Goal: Task Accomplishment & Management: Use online tool/utility

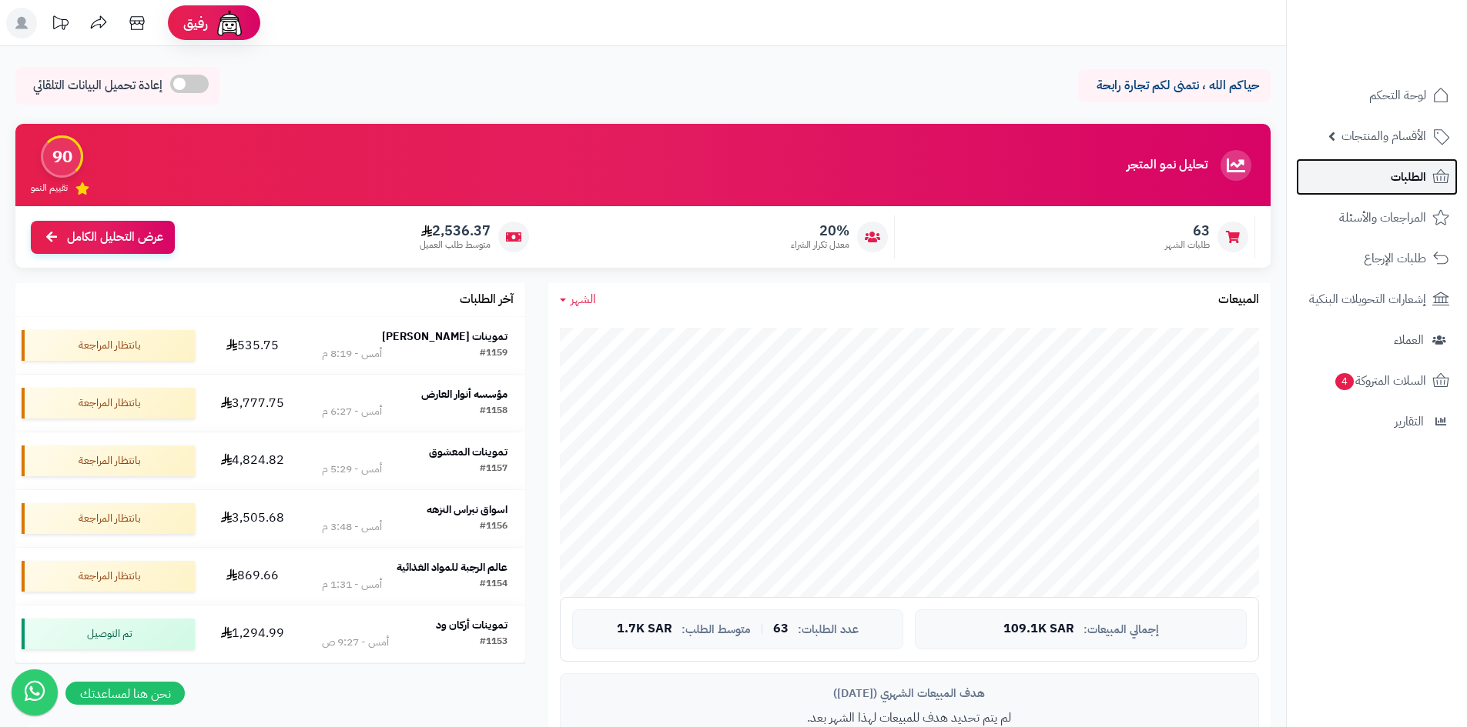
click at [1389, 186] on link "الطلبات" at bounding box center [1377, 177] width 162 height 37
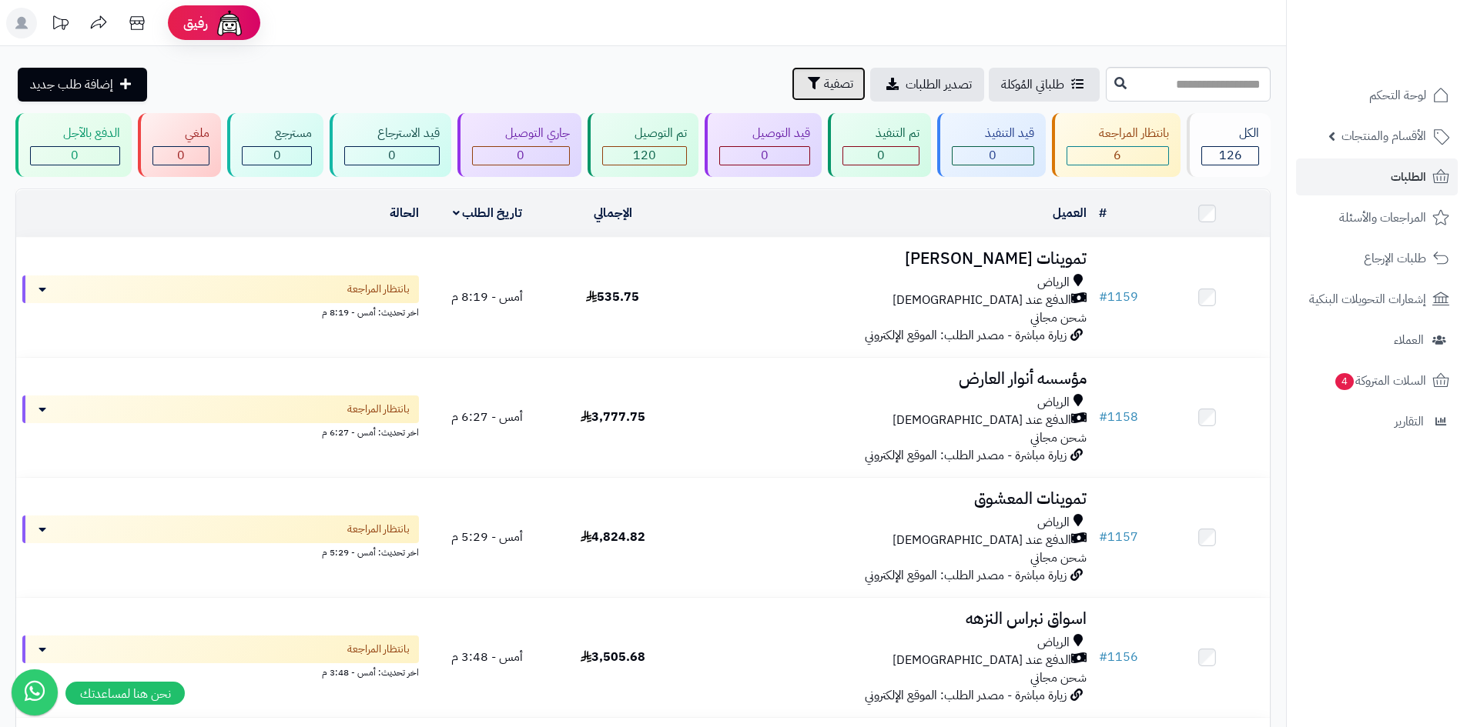
click at [824, 91] on span "تصفية" at bounding box center [838, 84] width 29 height 18
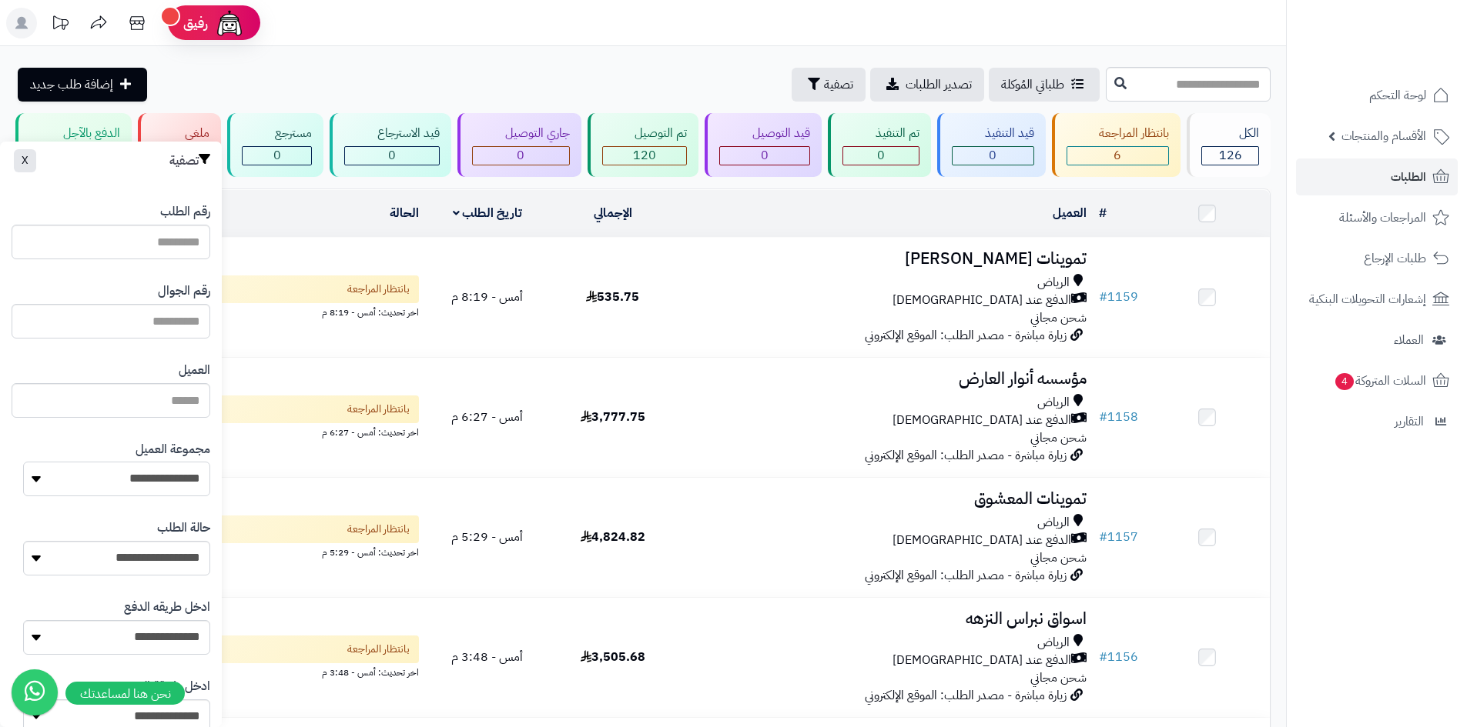
click at [162, 480] on select "**********" at bounding box center [116, 479] width 187 height 35
select select "*"
click at [23, 462] on select "**********" at bounding box center [116, 479] width 187 height 35
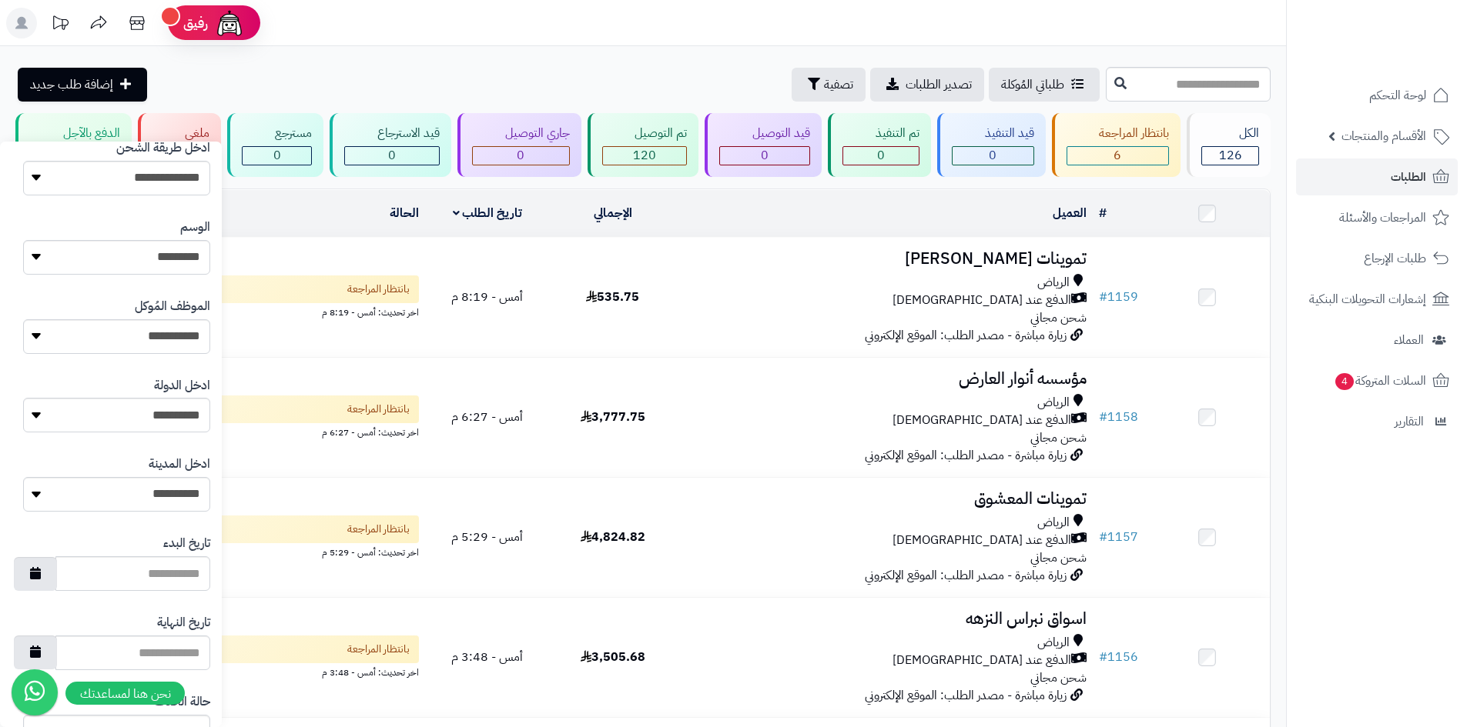
scroll to position [654, 0]
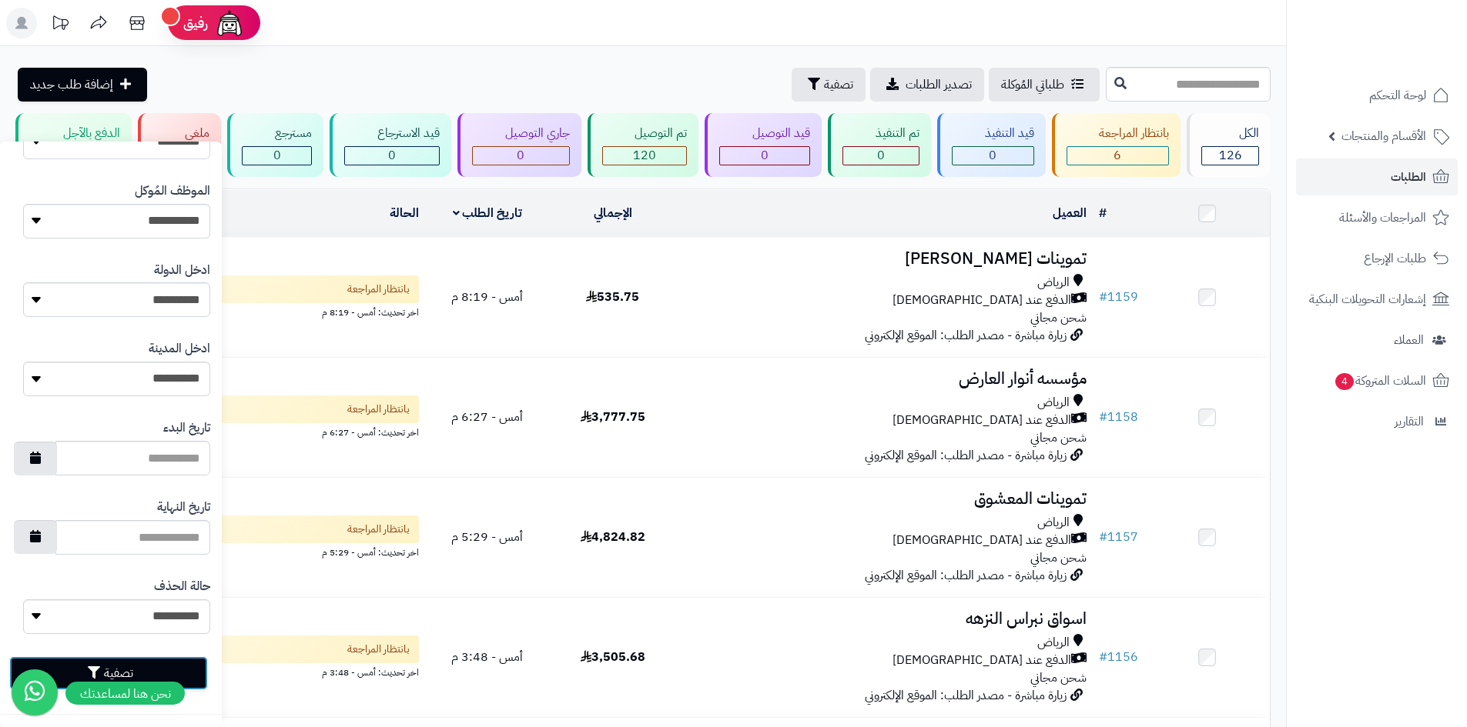
click at [197, 678] on button "تصفية" at bounding box center [108, 674] width 199 height 34
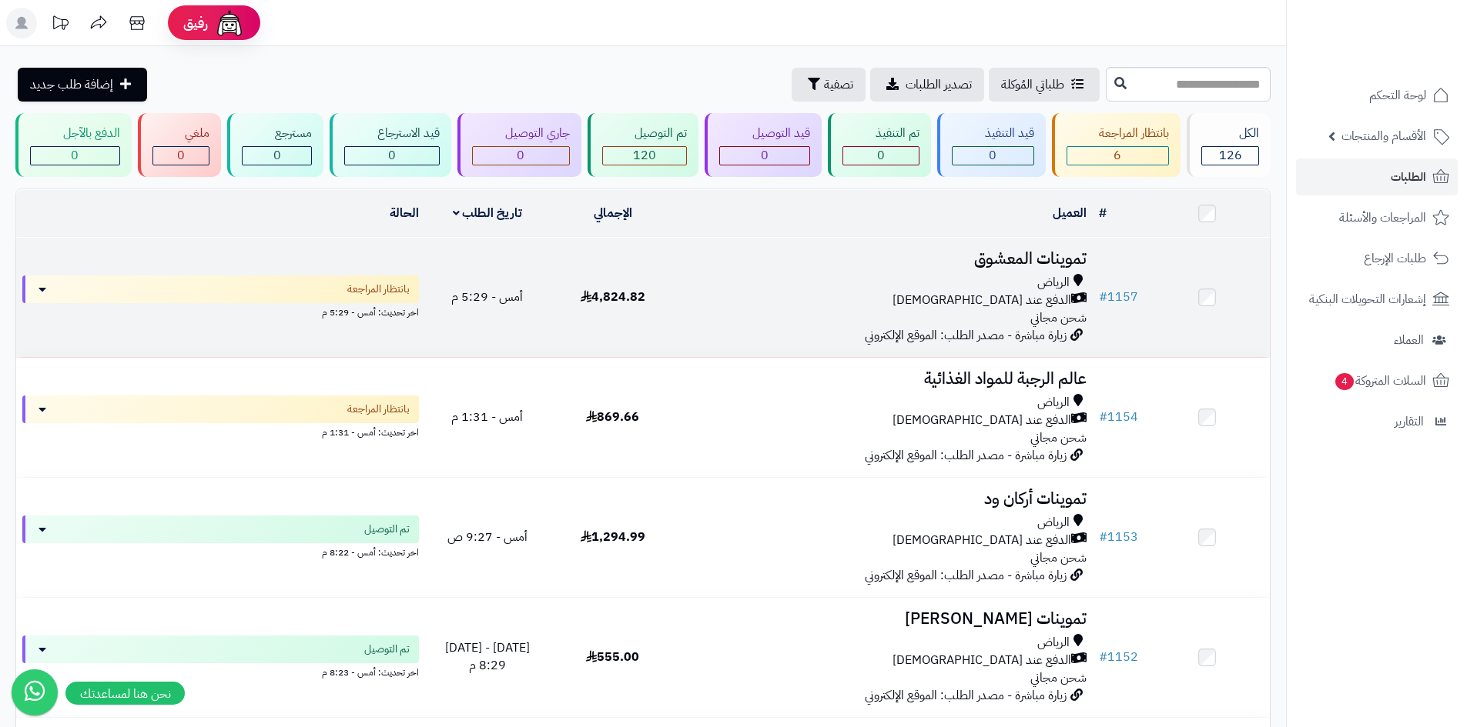
click at [838, 313] on div "الرياض الدفع عند الاستلام شحن مجاني" at bounding box center [883, 300] width 405 height 53
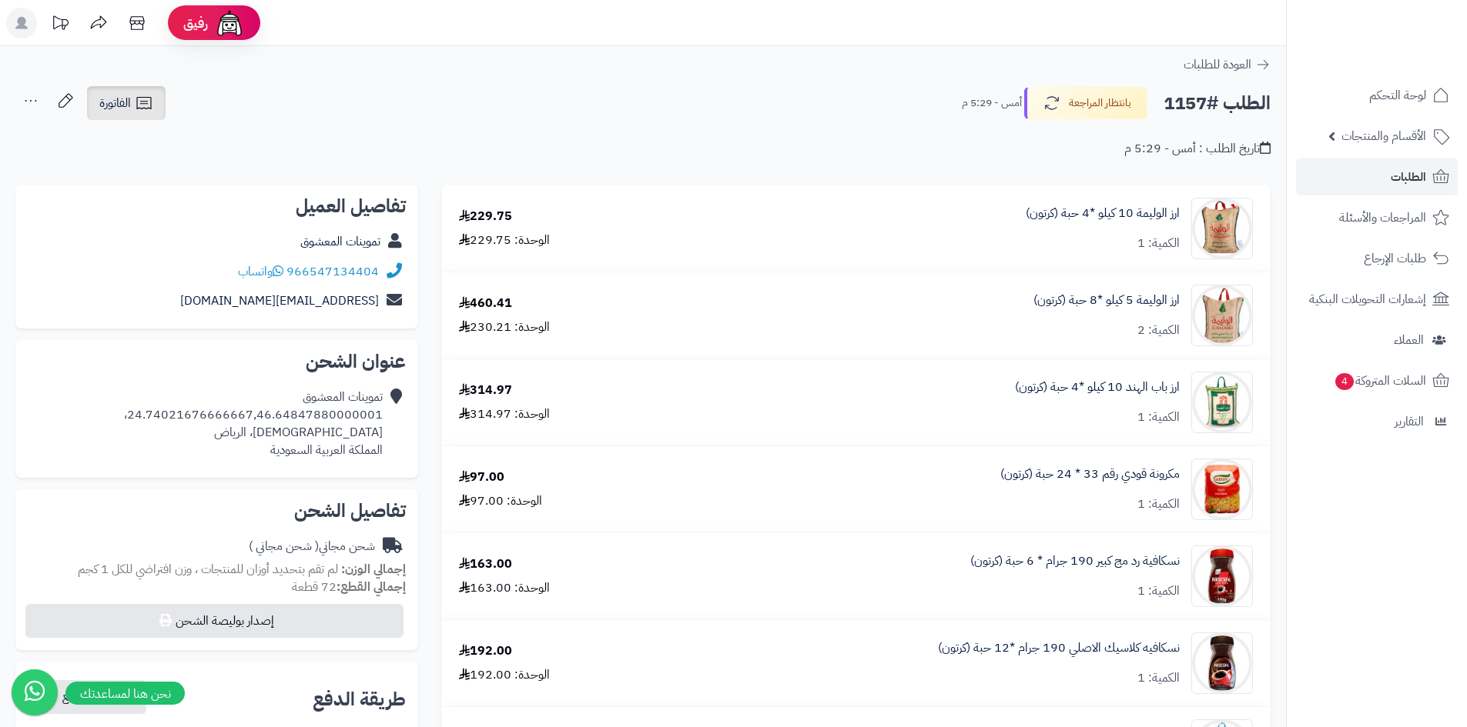
click at [118, 111] on span "الفاتورة" at bounding box center [115, 103] width 32 height 18
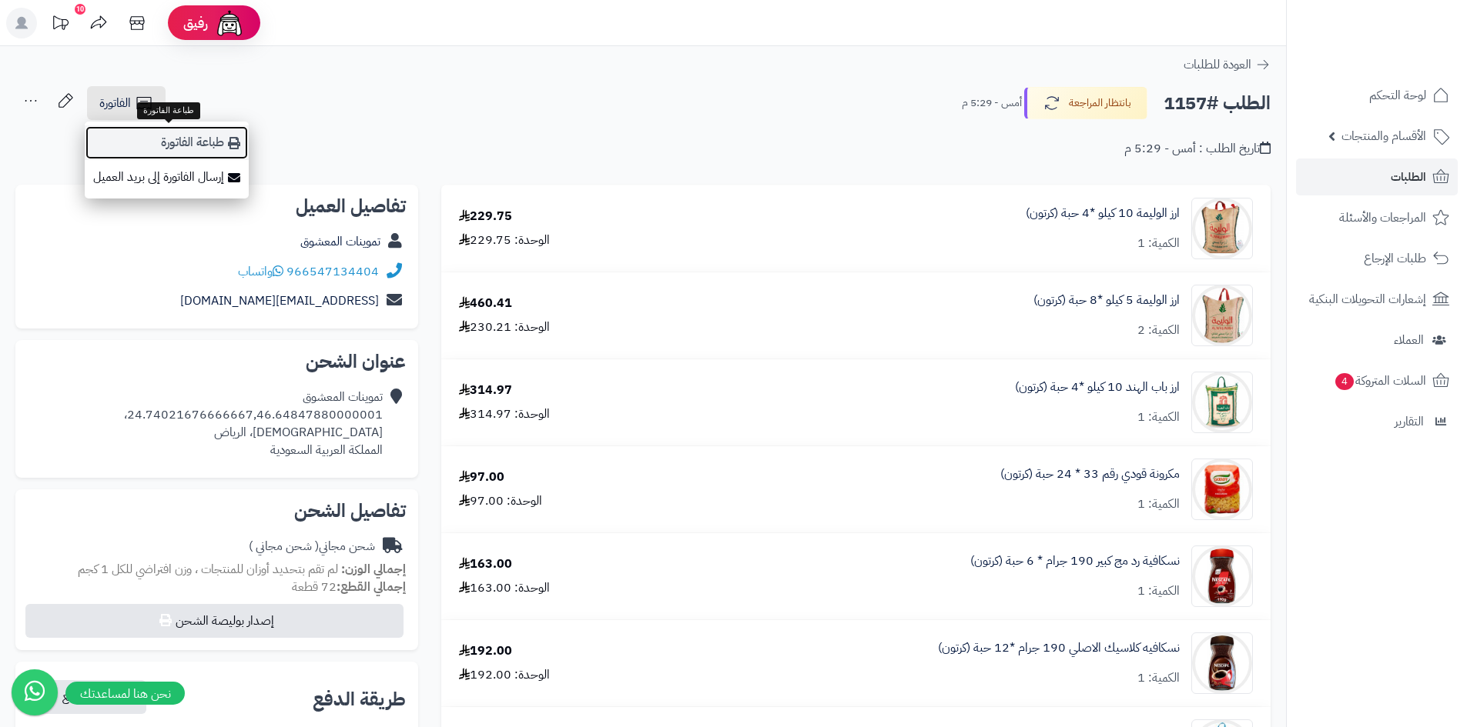
click at [188, 143] on link "طباعة الفاتورة" at bounding box center [167, 142] width 164 height 35
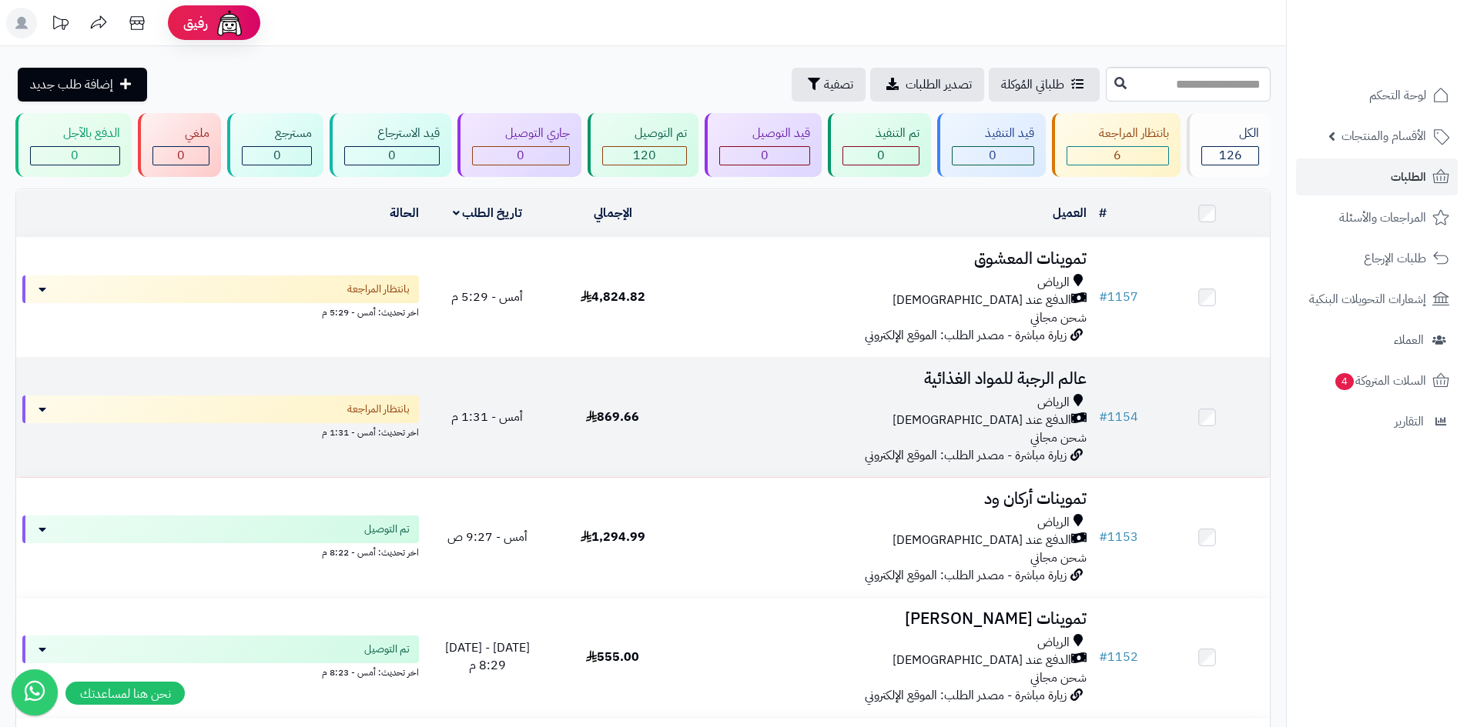
click at [849, 430] on div "الرياض الدفع عند الاستلام شحن مجاني" at bounding box center [883, 420] width 405 height 53
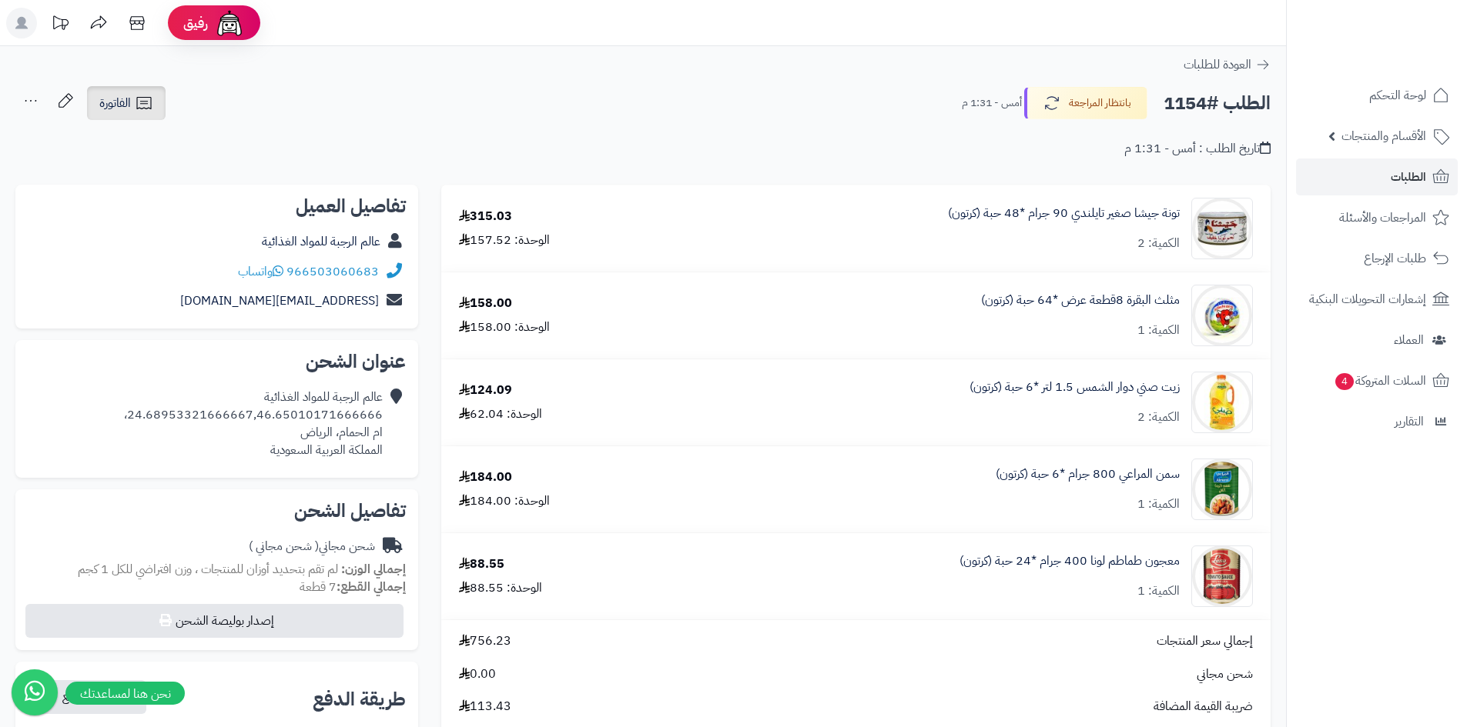
click at [139, 114] on link "الفاتورة" at bounding box center [126, 103] width 79 height 34
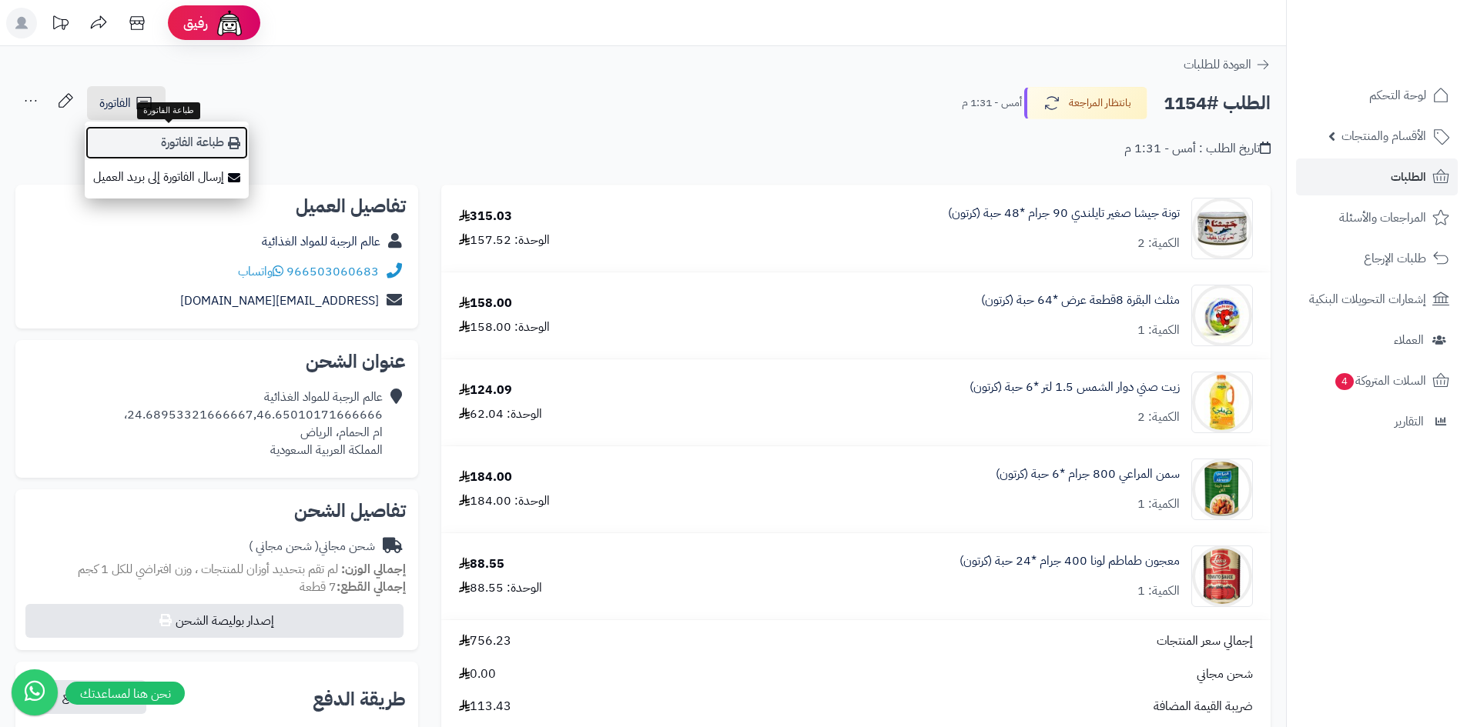
click at [219, 137] on link "طباعة الفاتورة" at bounding box center [167, 142] width 164 height 35
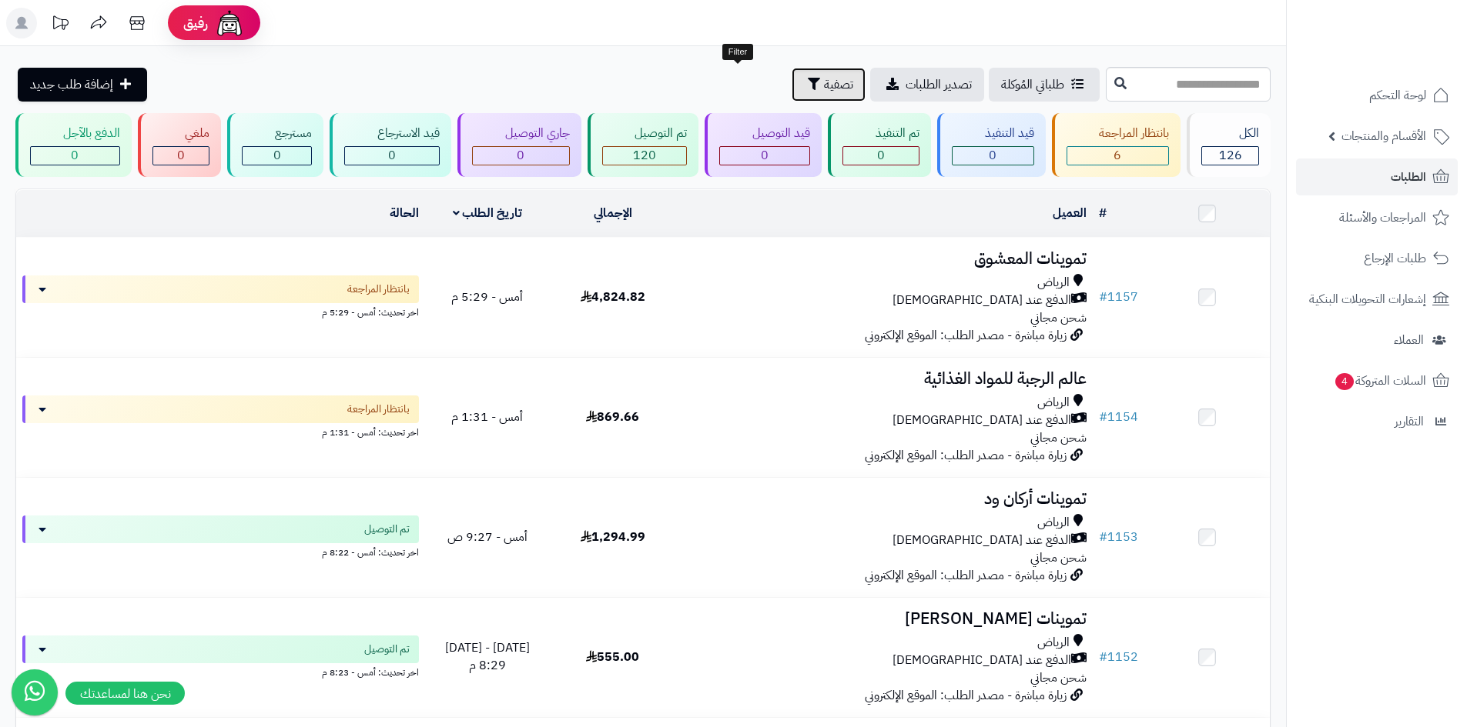
drag, startPoint x: 738, startPoint y: 94, endPoint x: 725, endPoint y: 104, distance: 16.5
click at [791, 94] on button "تصفية" at bounding box center [828, 85] width 74 height 34
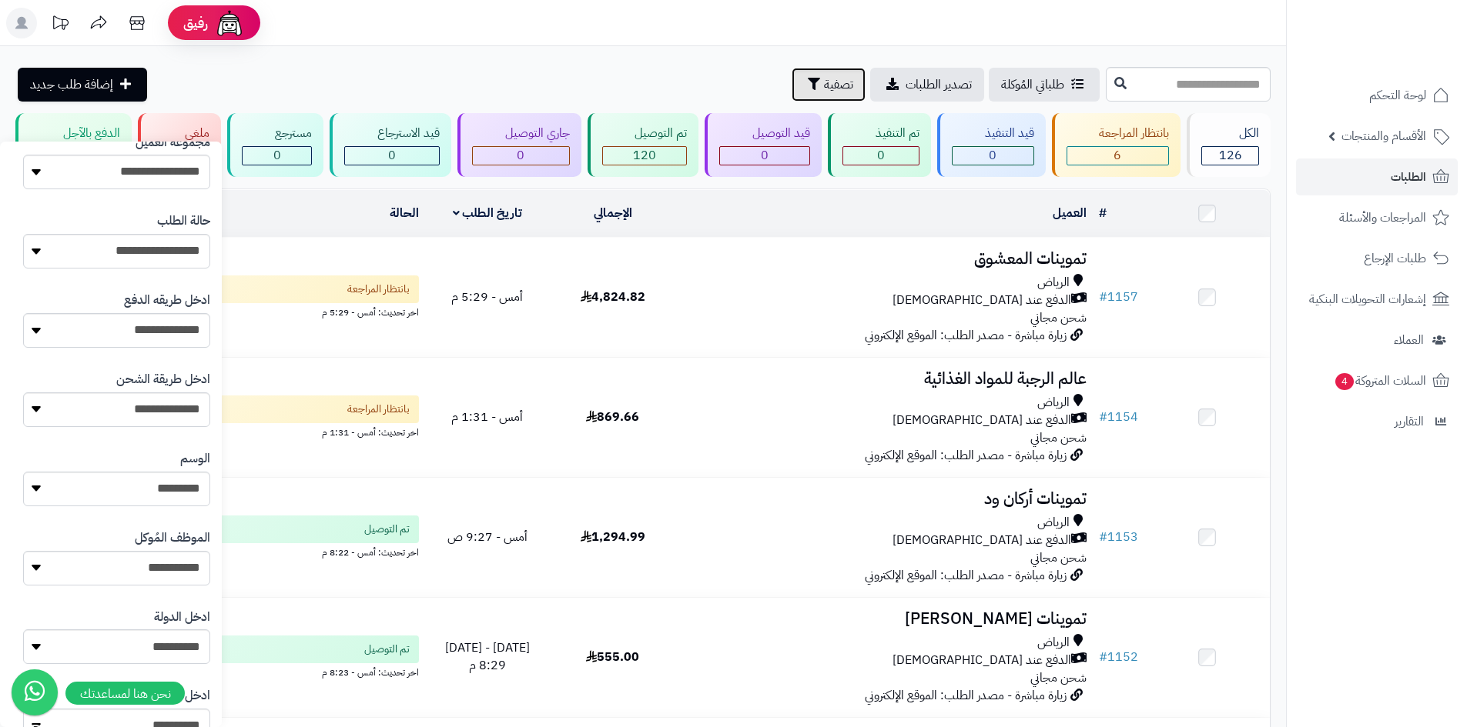
scroll to position [269, 0]
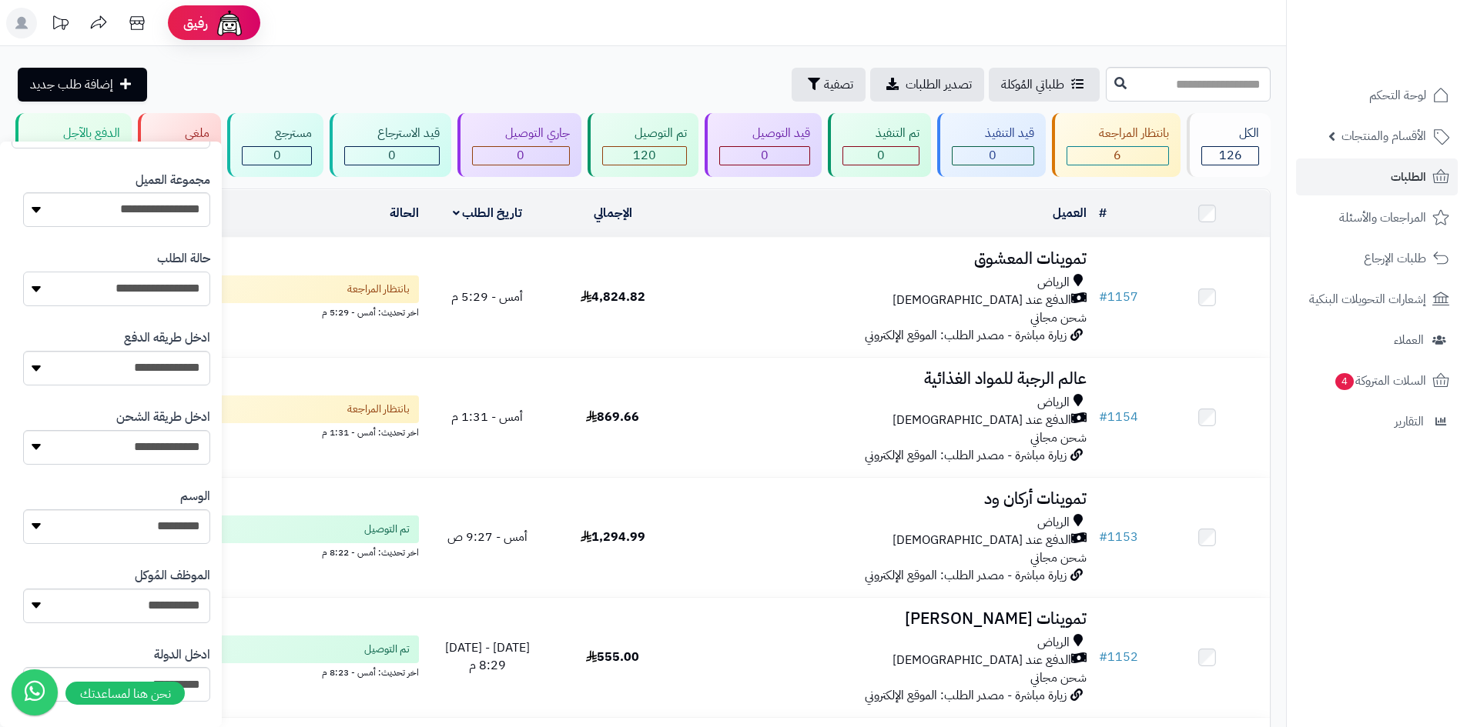
click at [162, 279] on select "**********" at bounding box center [116, 289] width 187 height 35
click at [162, 296] on select "**********" at bounding box center [116, 289] width 187 height 35
click at [166, 219] on select "**********" at bounding box center [116, 209] width 187 height 35
select select "*"
click at [23, 192] on select "**********" at bounding box center [116, 209] width 187 height 35
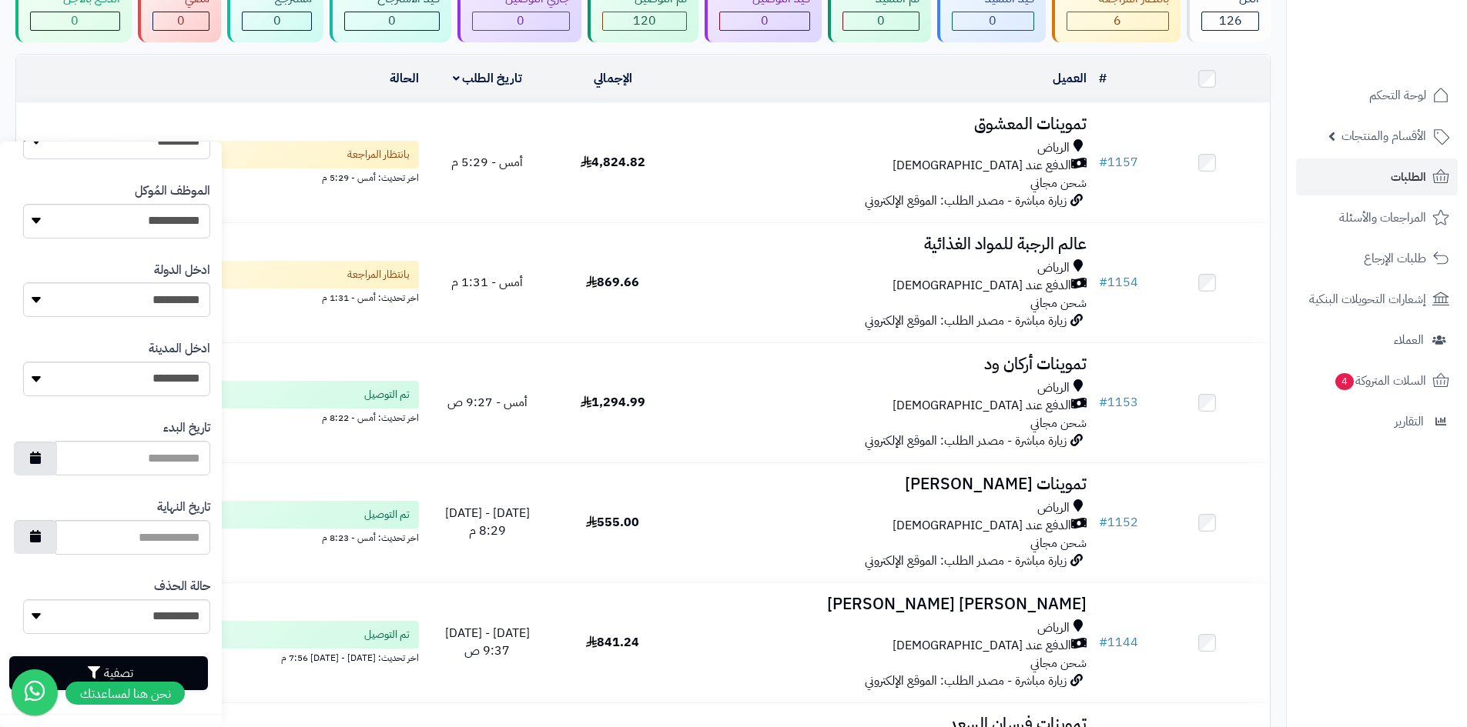
scroll to position [308, 0]
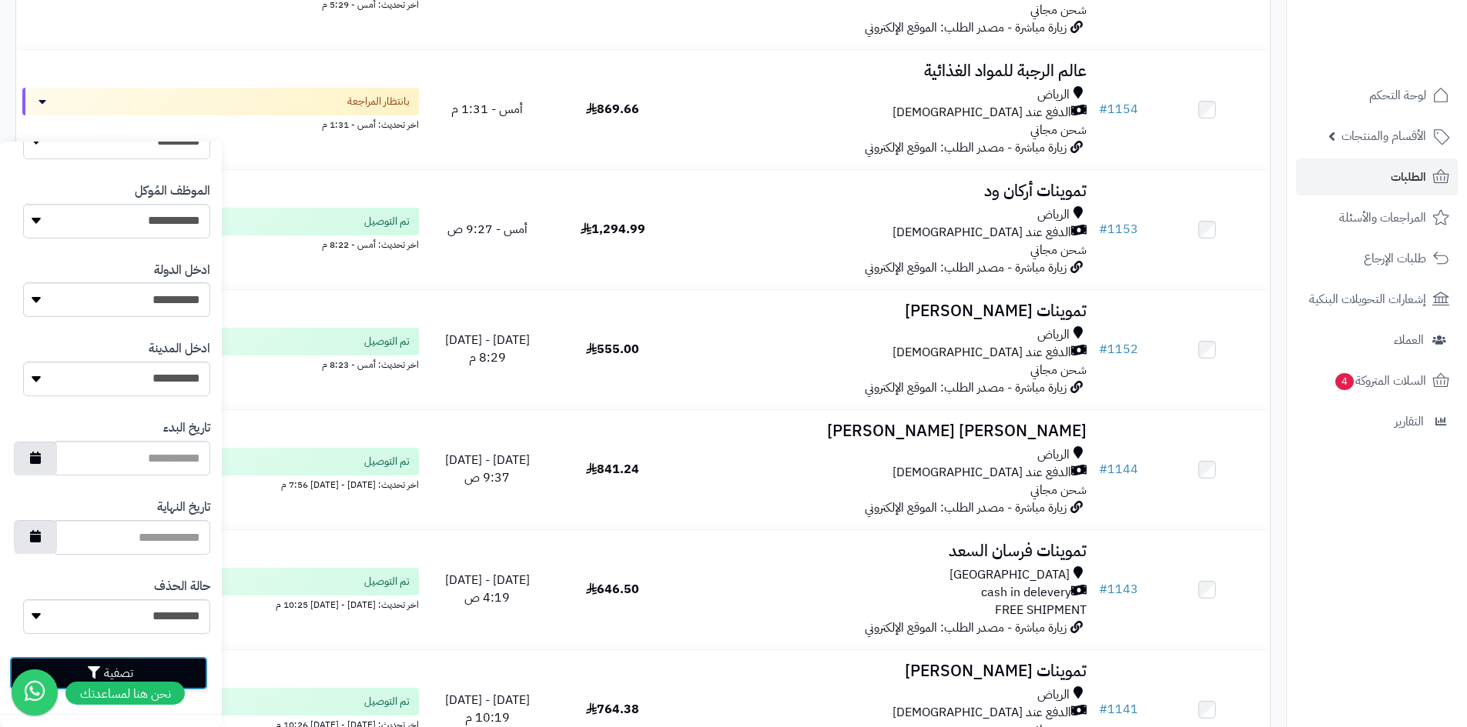
click at [185, 674] on button "تصفية" at bounding box center [108, 674] width 199 height 34
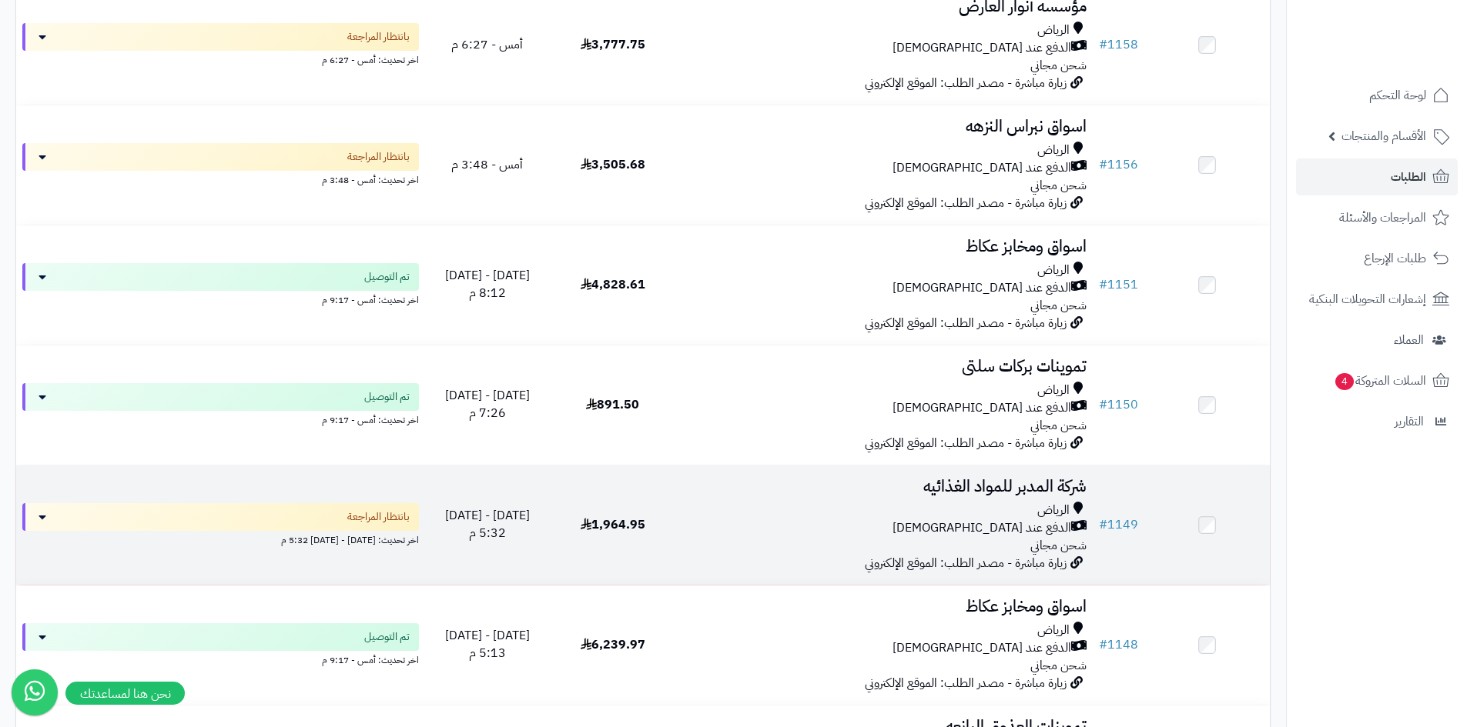
scroll to position [539, 0]
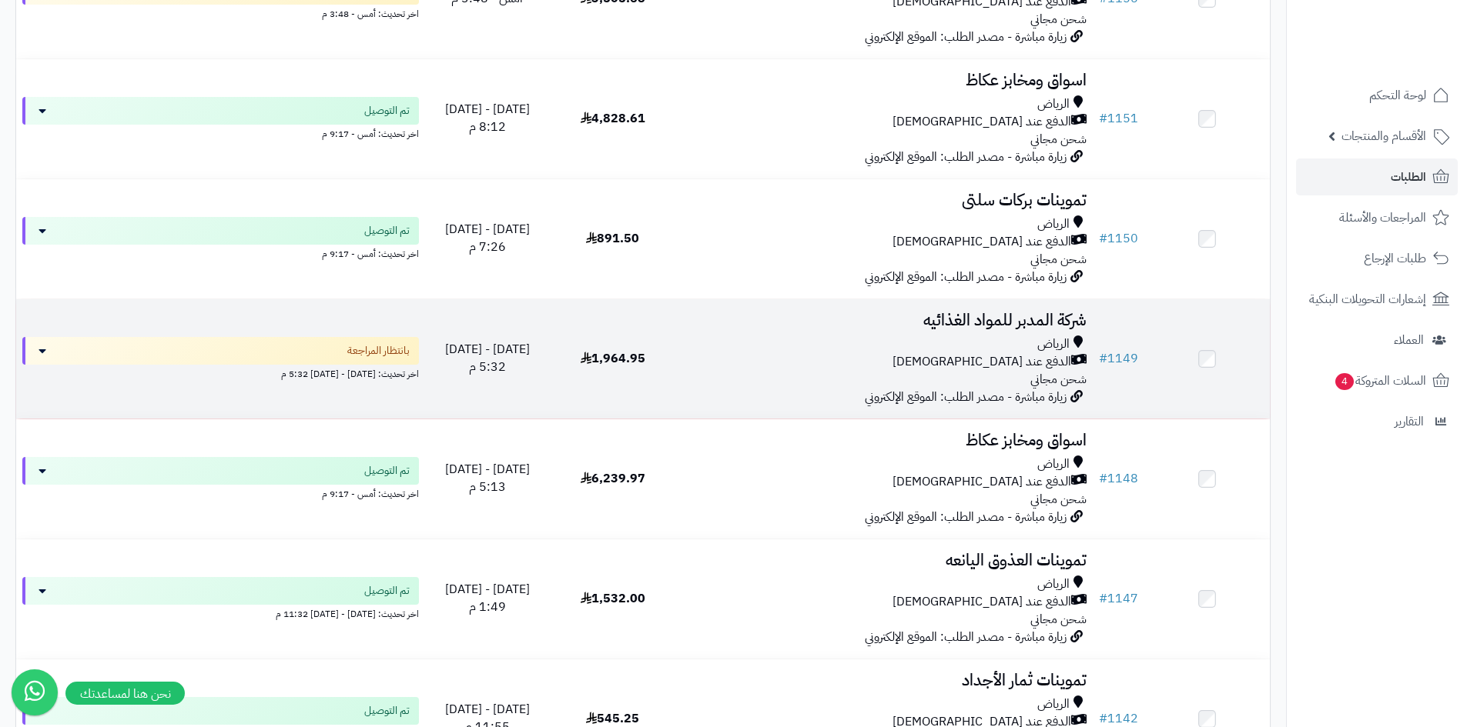
click at [791, 332] on td "شركة المدبر للمواد الغذائيه الرياض الدفع عند الاستلام شحن مجاني زيارة مباشرة - …" at bounding box center [883, 358] width 417 height 119
click at [684, 383] on div "الرياض الدفع عند الاستلام شحن مجاني" at bounding box center [883, 362] width 405 height 53
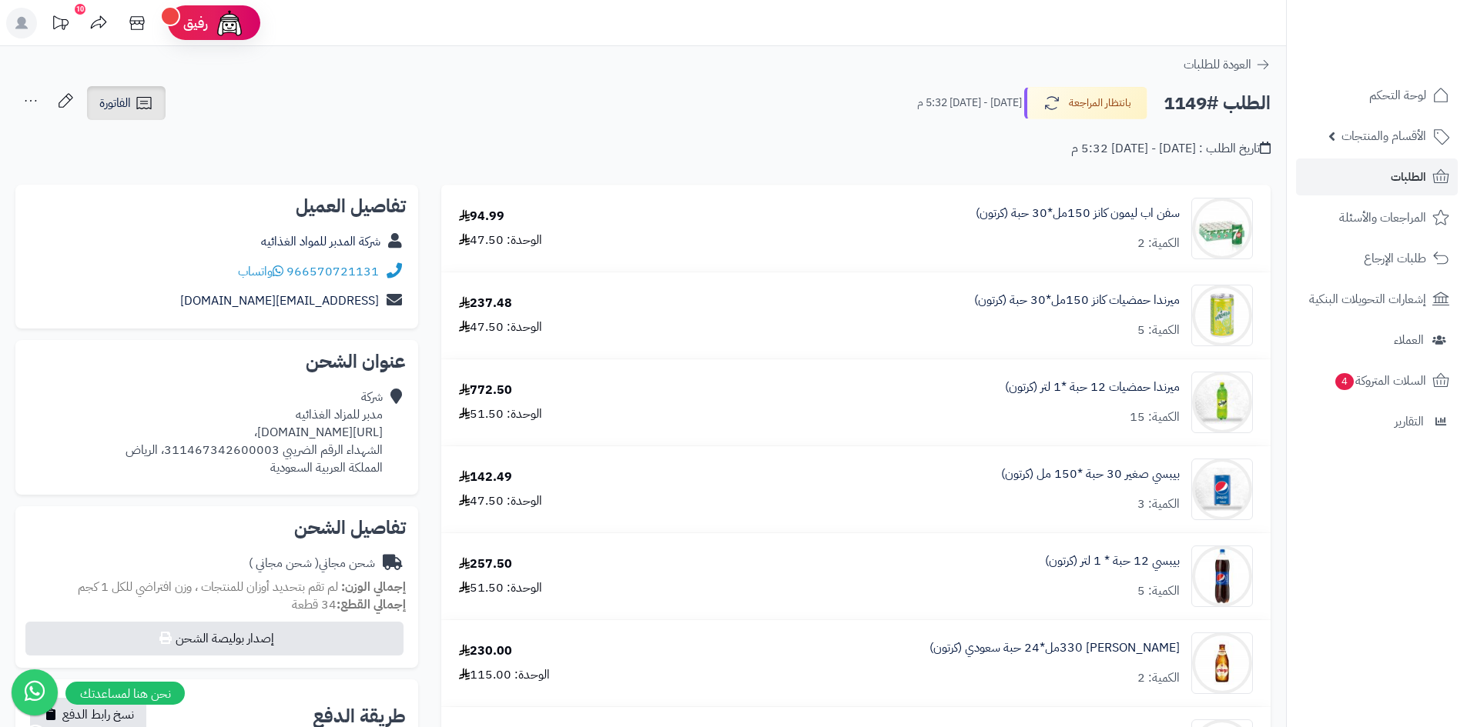
click at [141, 111] on icon at bounding box center [144, 103] width 18 height 18
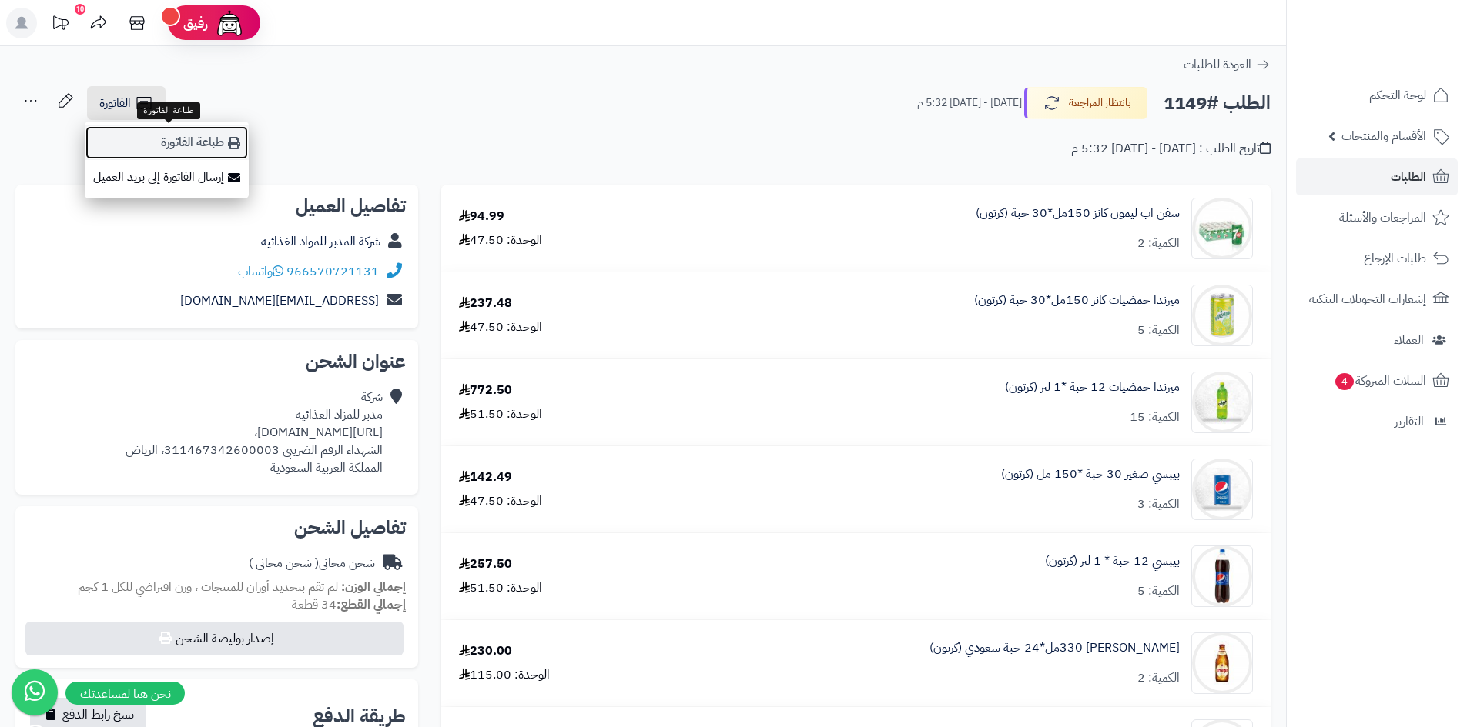
click at [221, 144] on link "طباعة الفاتورة" at bounding box center [167, 142] width 164 height 35
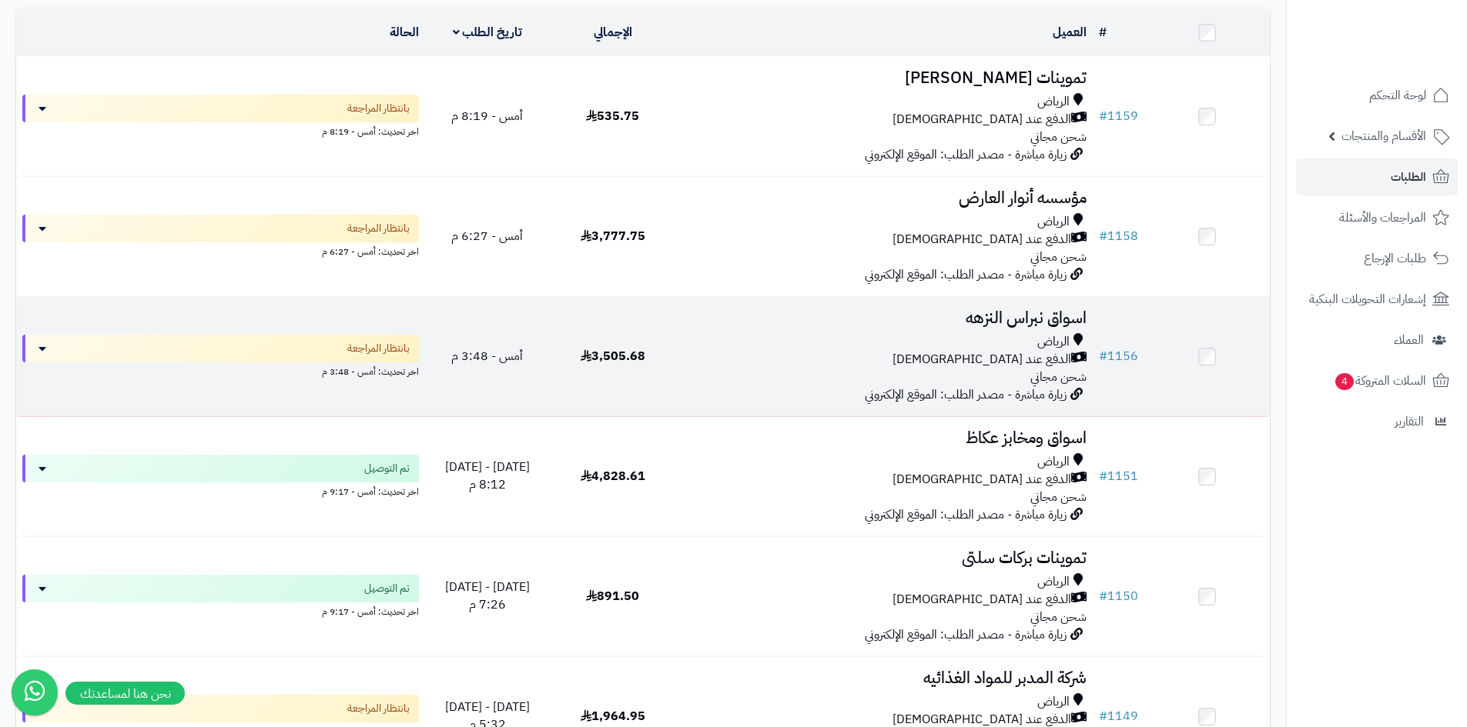
scroll to position [154, 0]
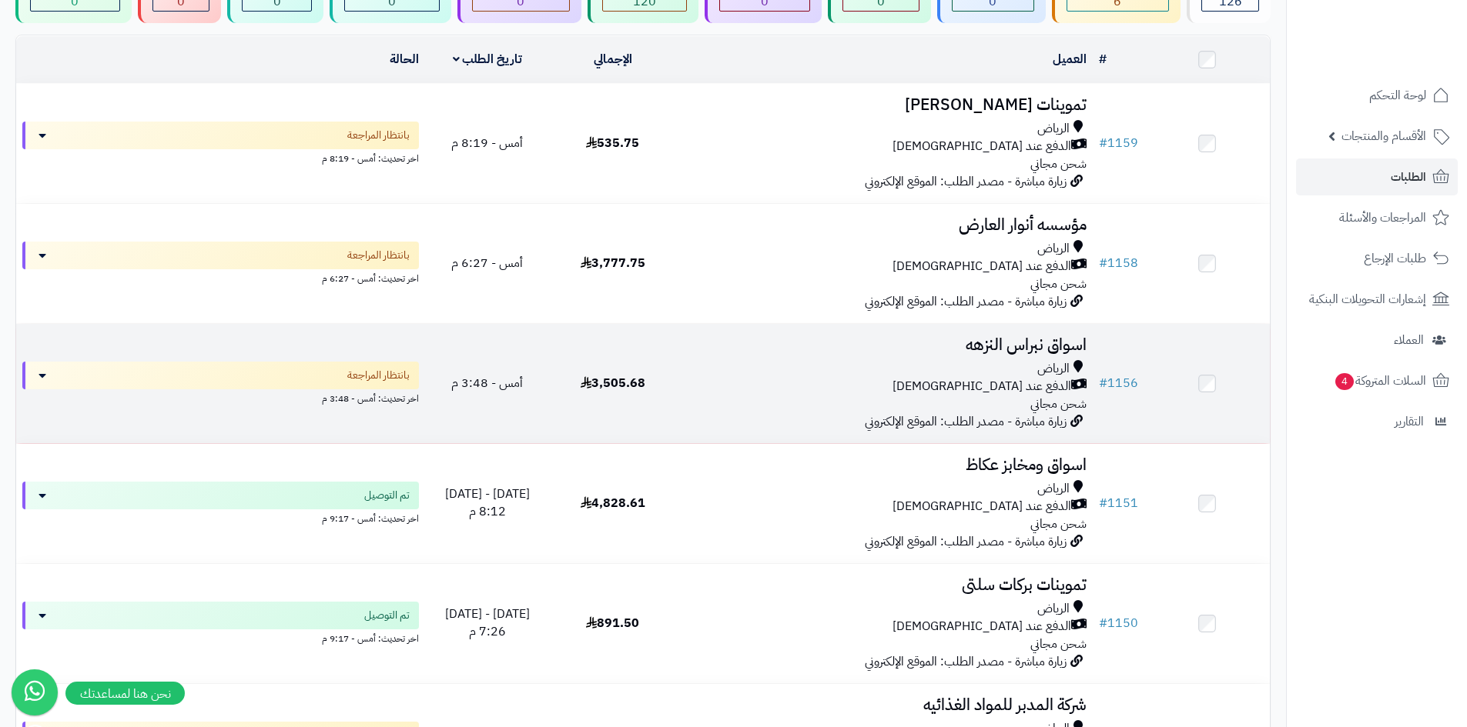
click at [744, 390] on div "الدفع عند [DEMOGRAPHIC_DATA]" at bounding box center [883, 387] width 405 height 18
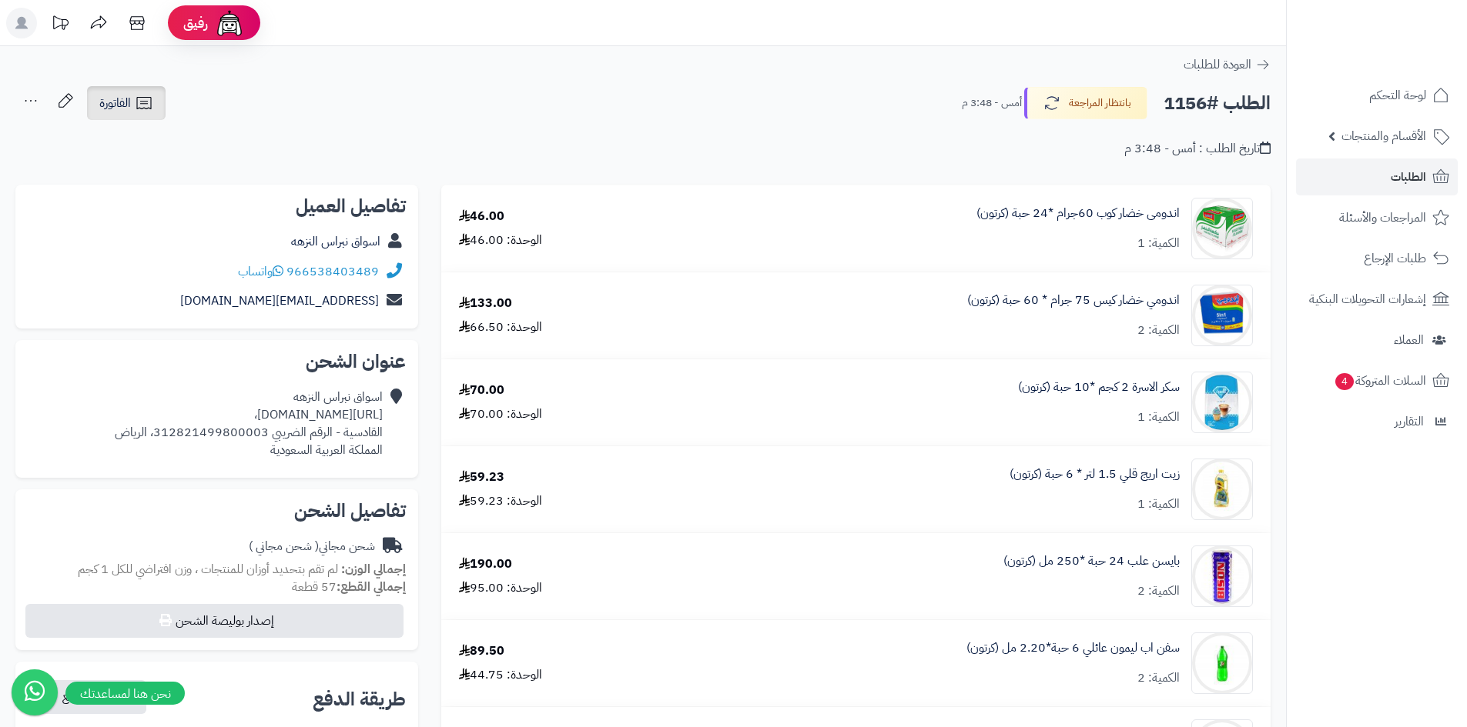
click at [125, 105] on span "الفاتورة" at bounding box center [115, 103] width 32 height 18
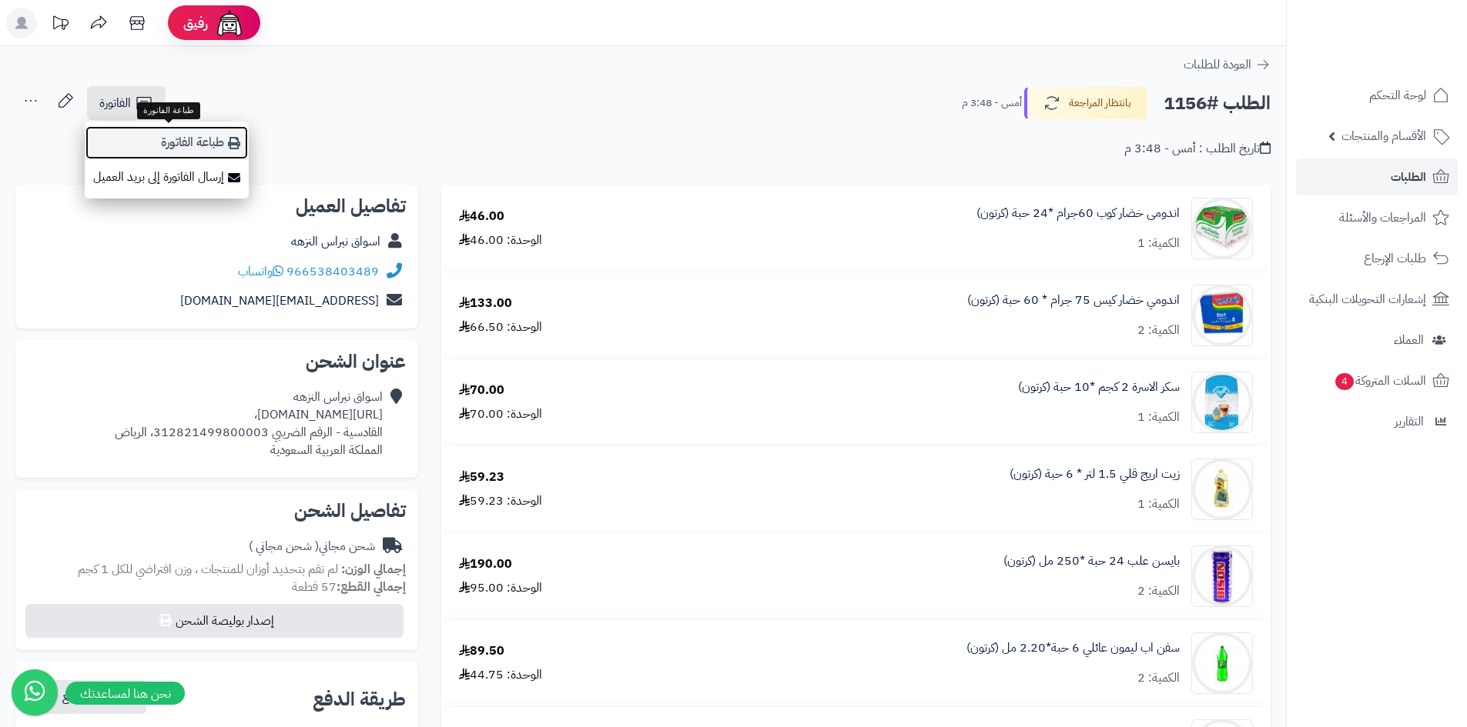
click at [220, 140] on link "طباعة الفاتورة" at bounding box center [167, 142] width 164 height 35
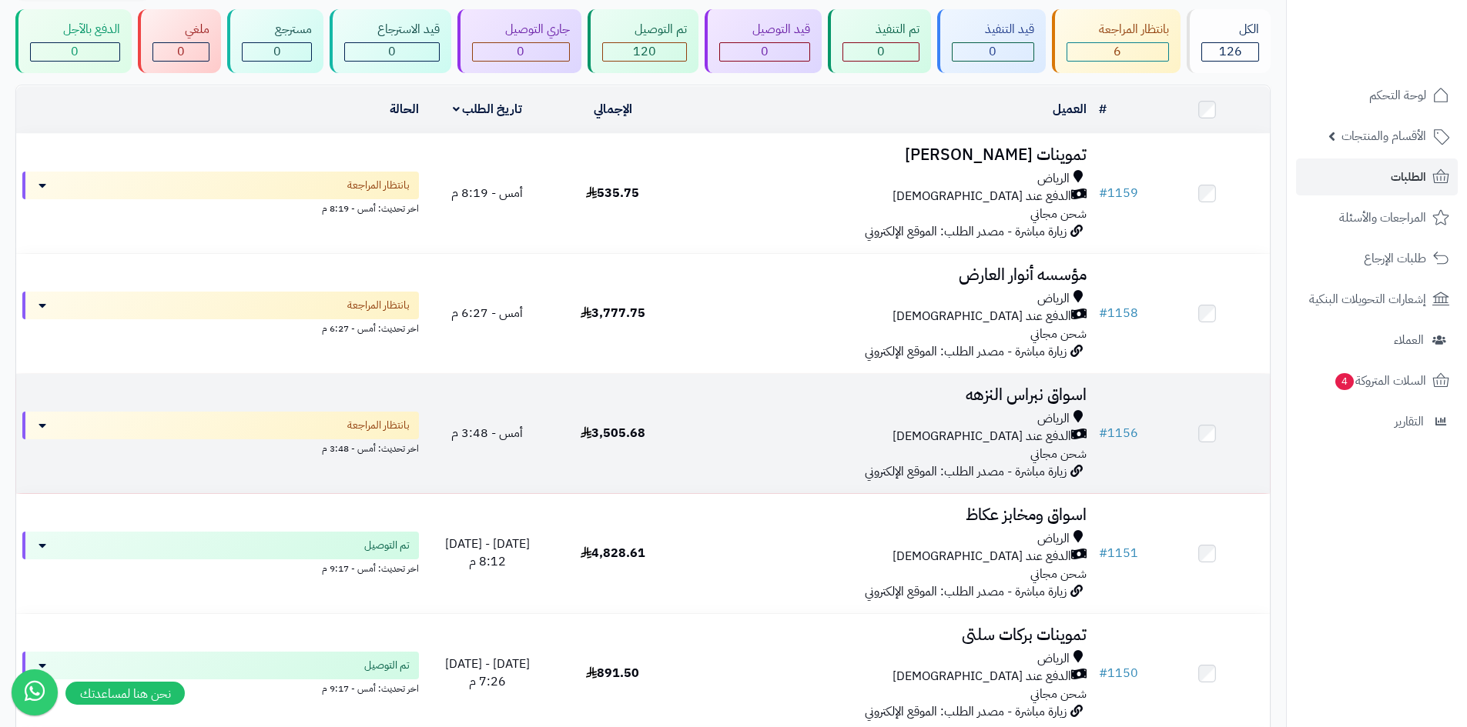
scroll to position [77, 0]
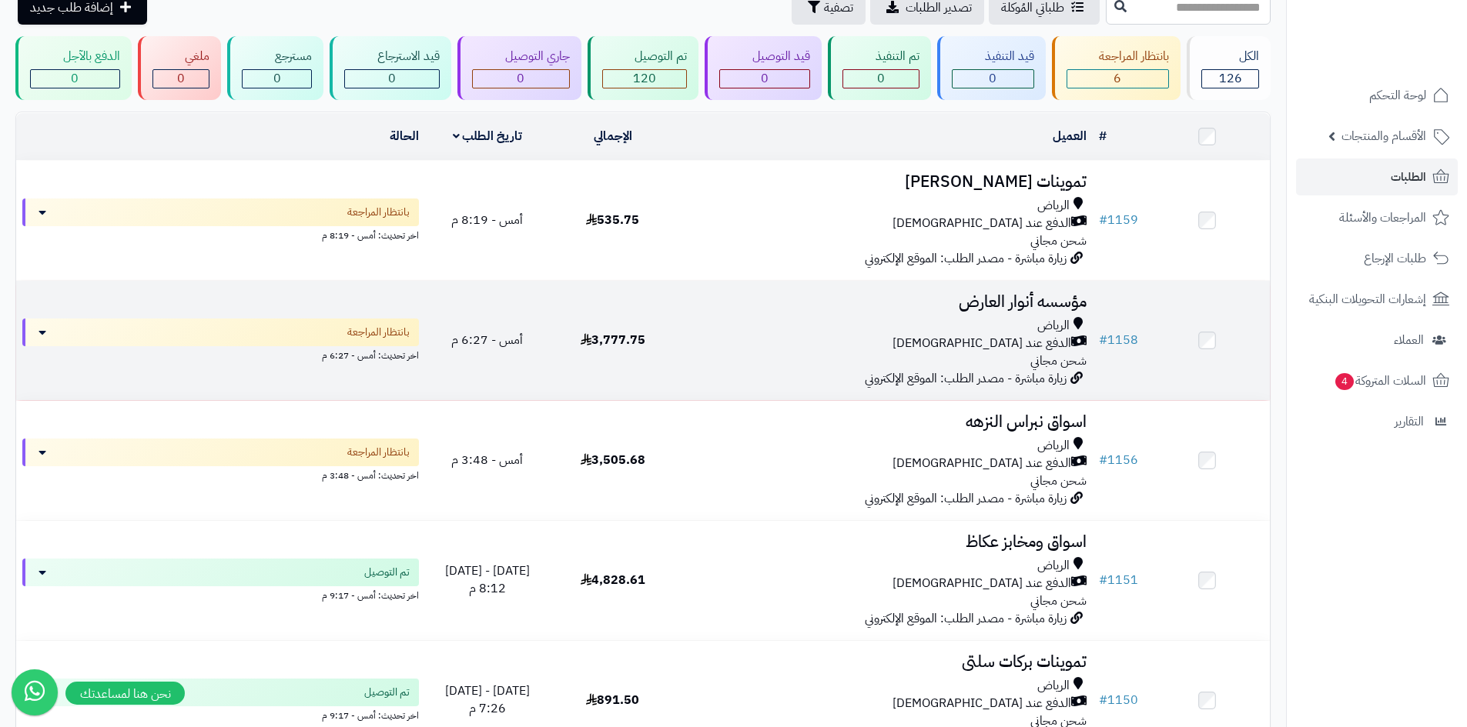
click at [671, 354] on td "3,777.75" at bounding box center [612, 340] width 125 height 119
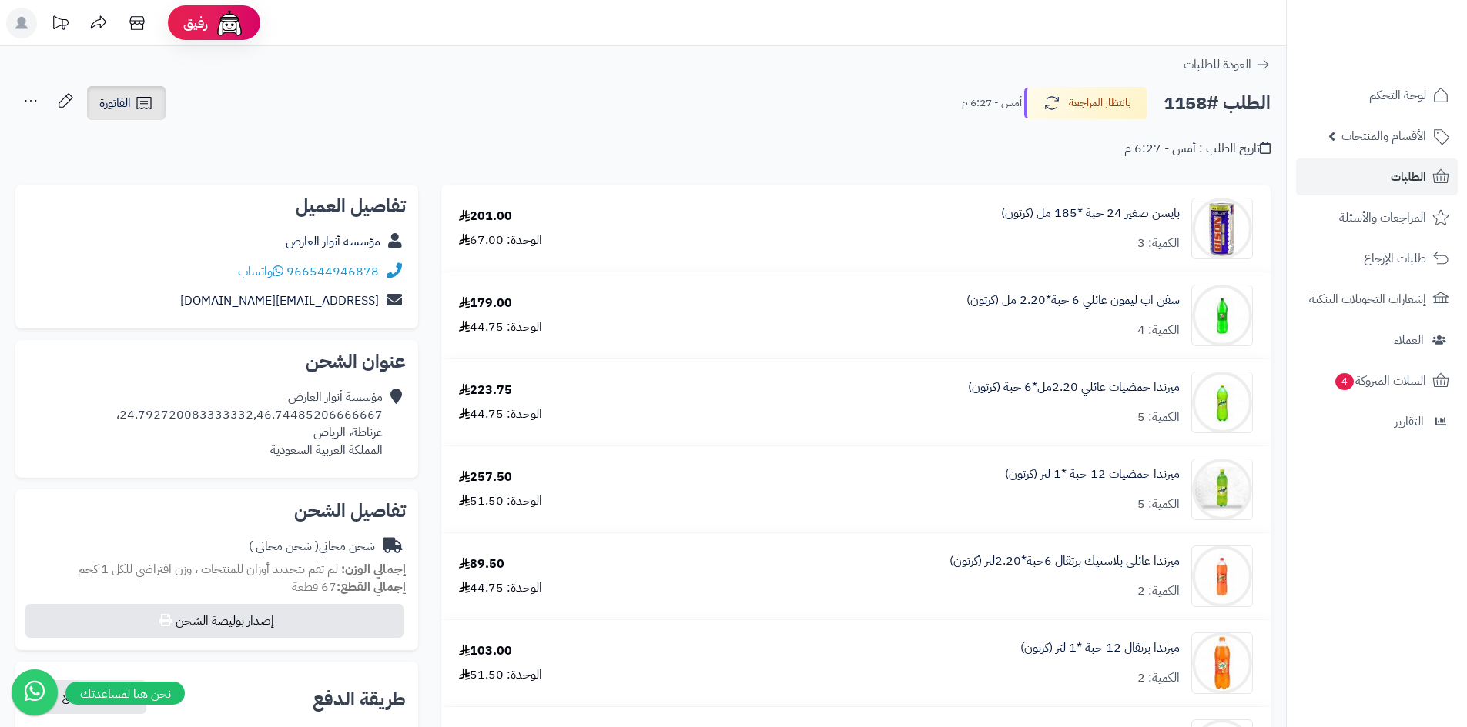
click at [154, 114] on link "الفاتورة" at bounding box center [126, 103] width 79 height 34
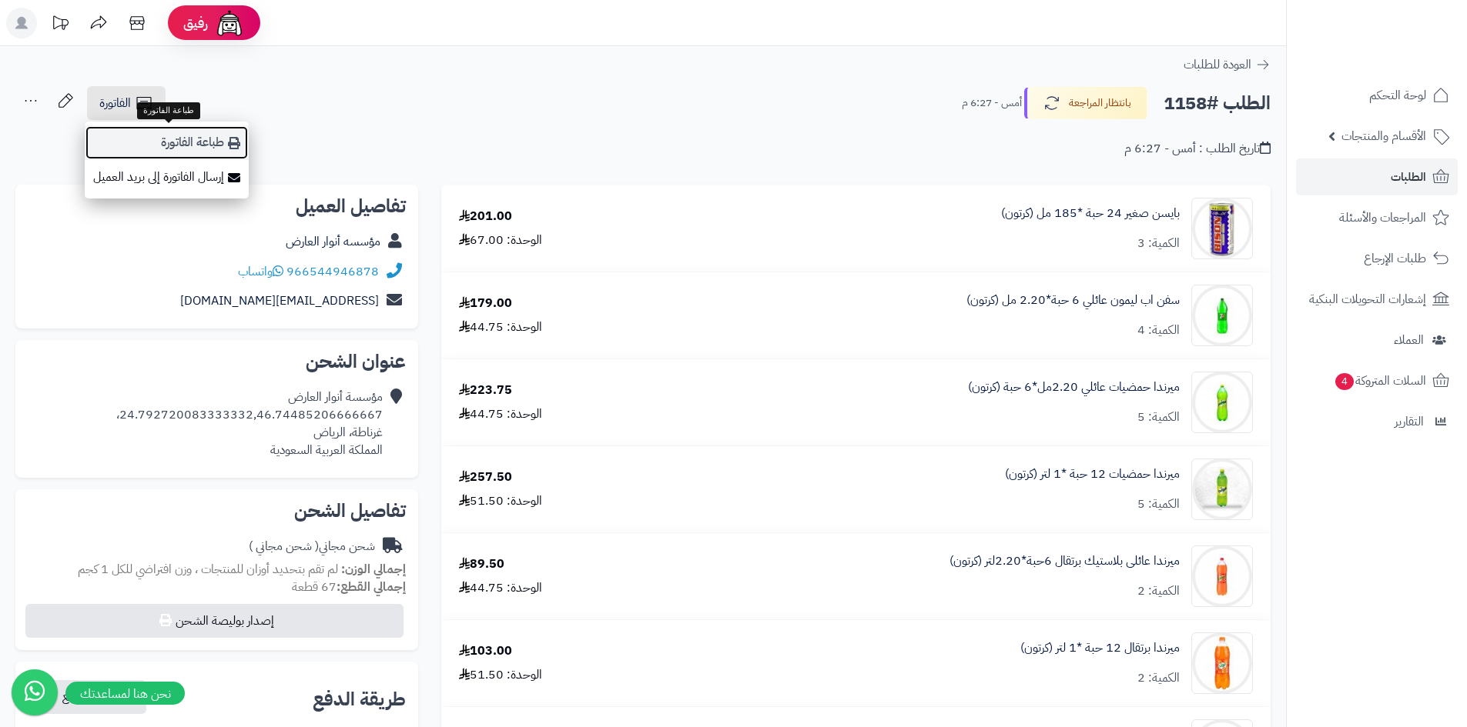
click at [179, 135] on link "طباعة الفاتورة" at bounding box center [167, 142] width 164 height 35
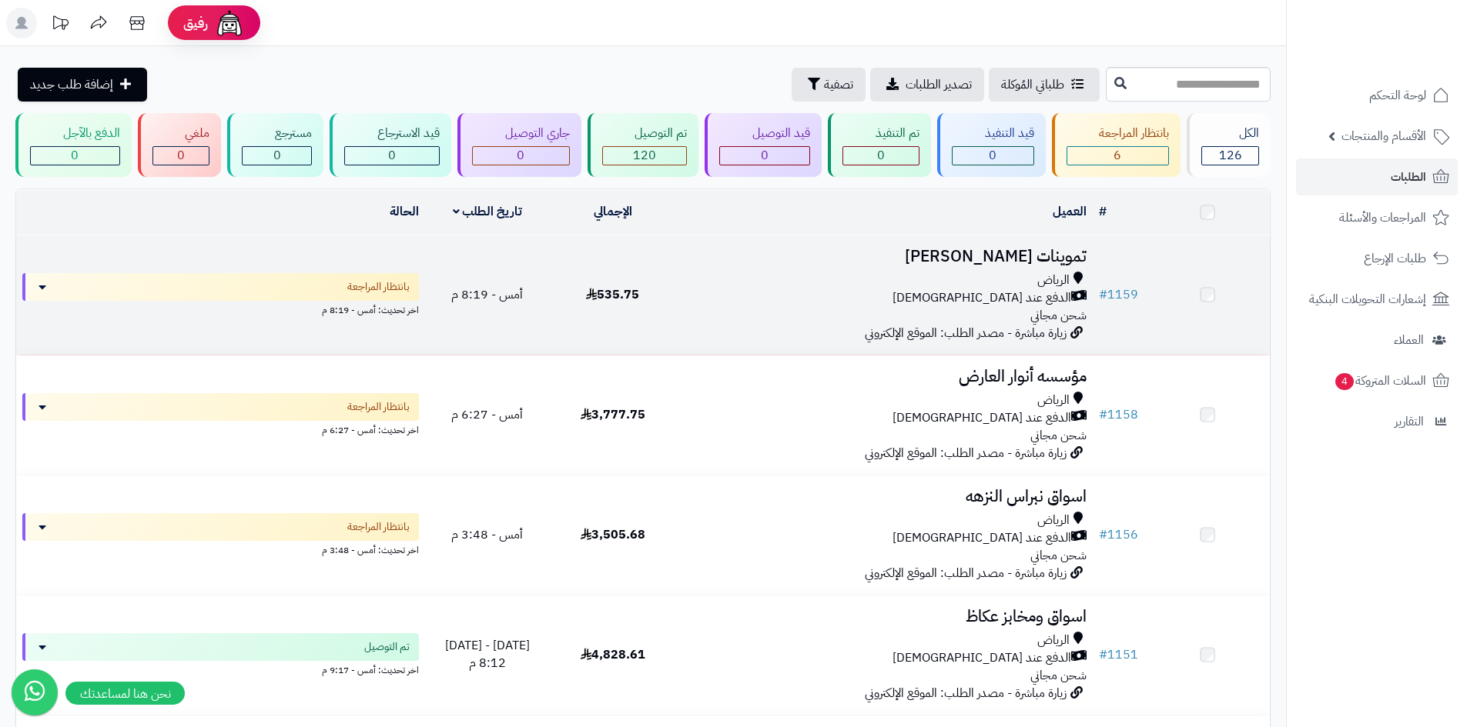
scroll to position [77, 0]
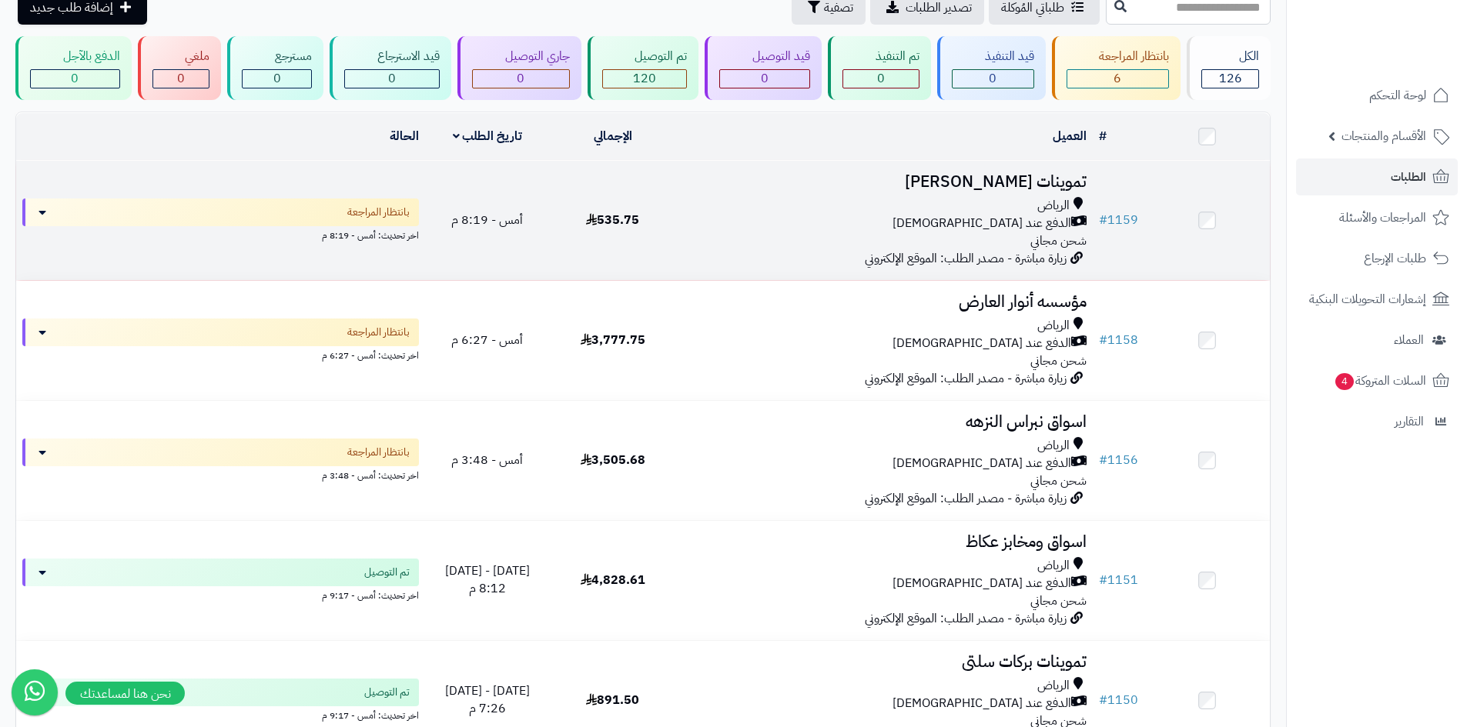
click at [835, 217] on div "الدفع عند [DEMOGRAPHIC_DATA]" at bounding box center [883, 224] width 405 height 18
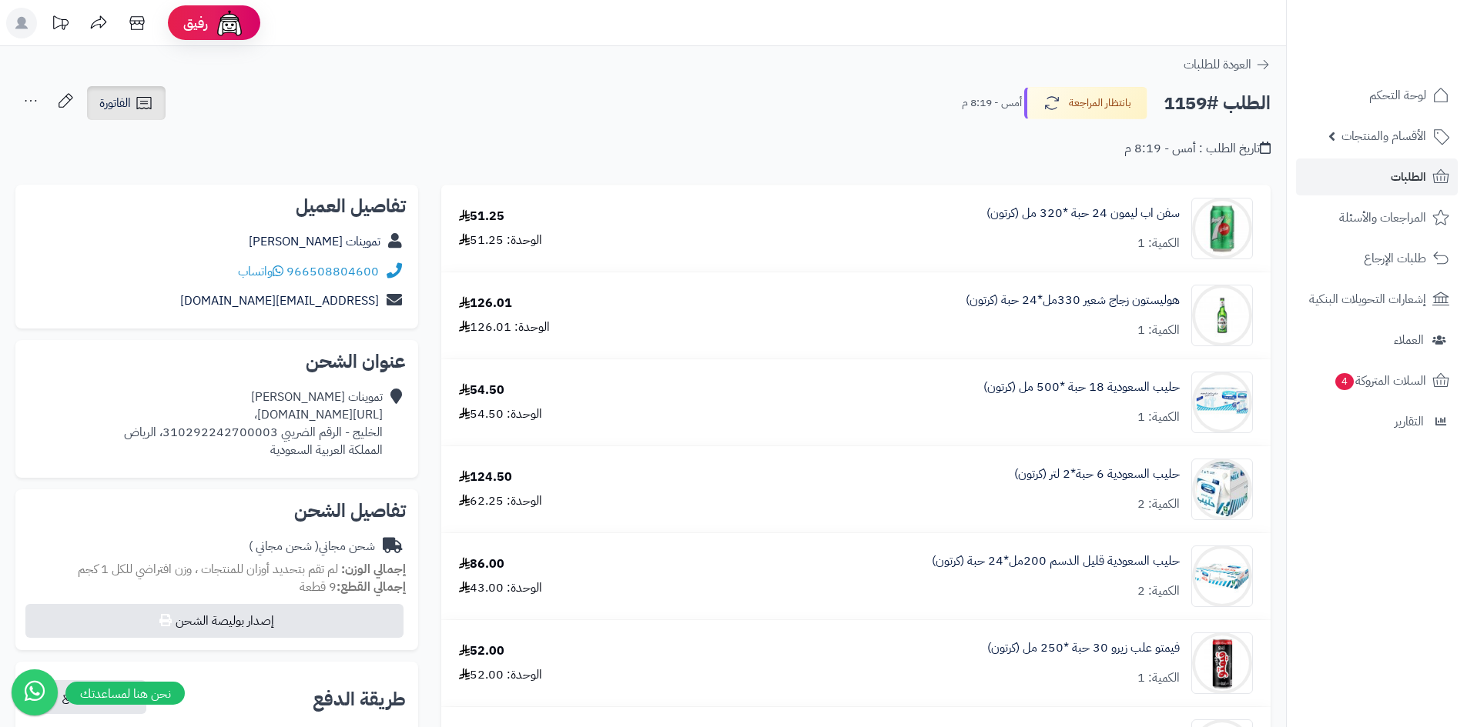
click at [135, 102] on icon at bounding box center [144, 103] width 18 height 18
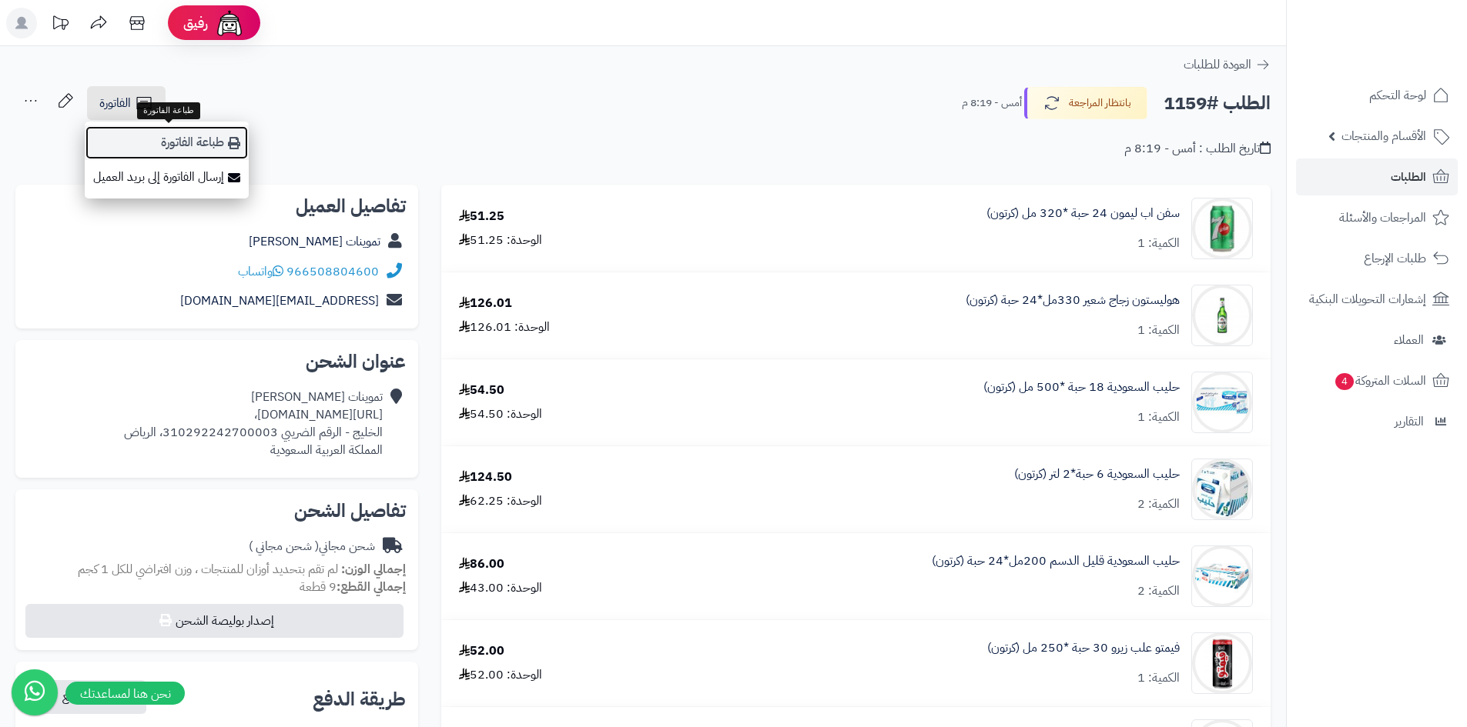
click at [202, 135] on link "طباعة الفاتورة" at bounding box center [167, 142] width 164 height 35
